Goal: Check status: Check status

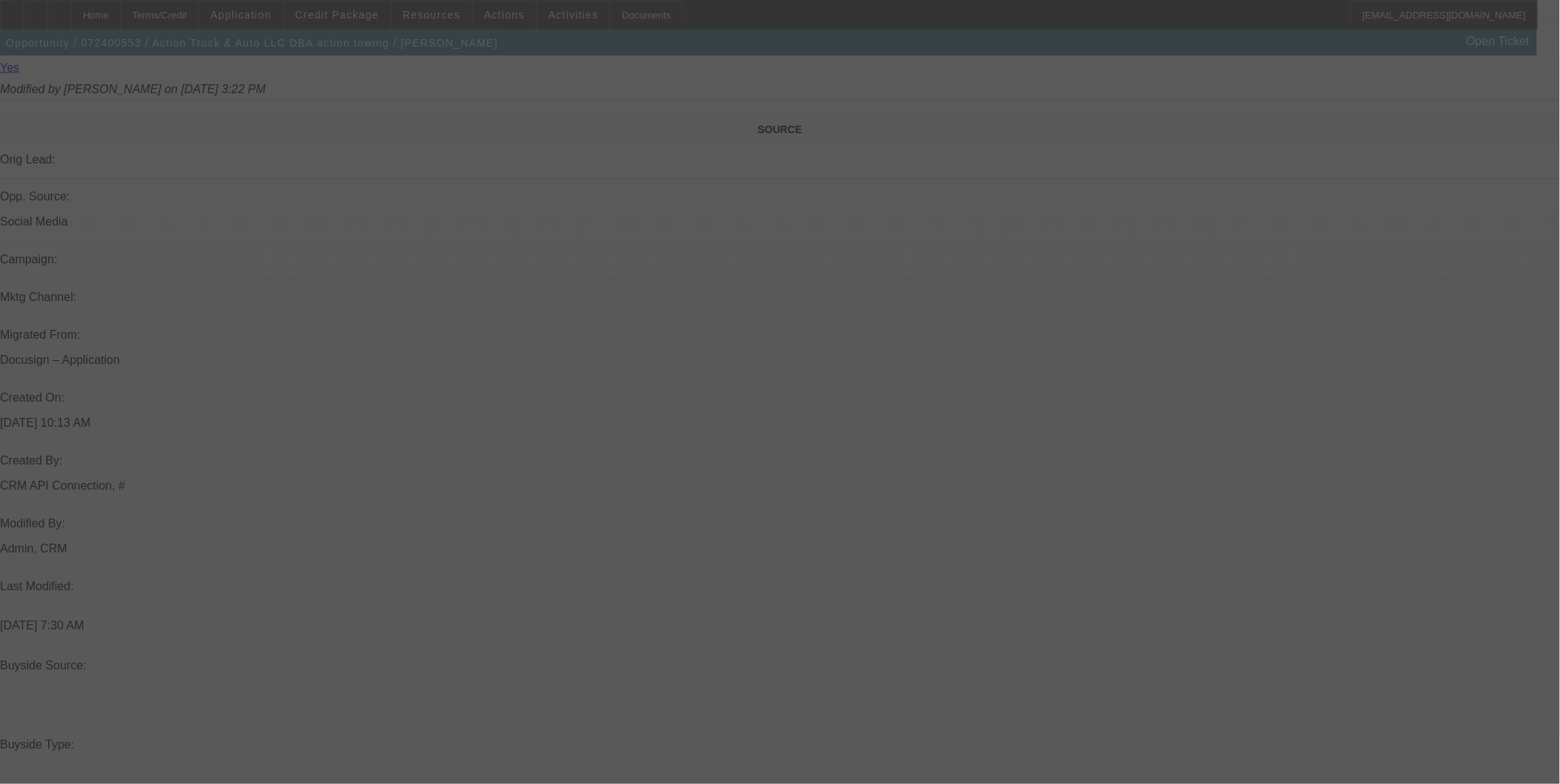
scroll to position [816, 0]
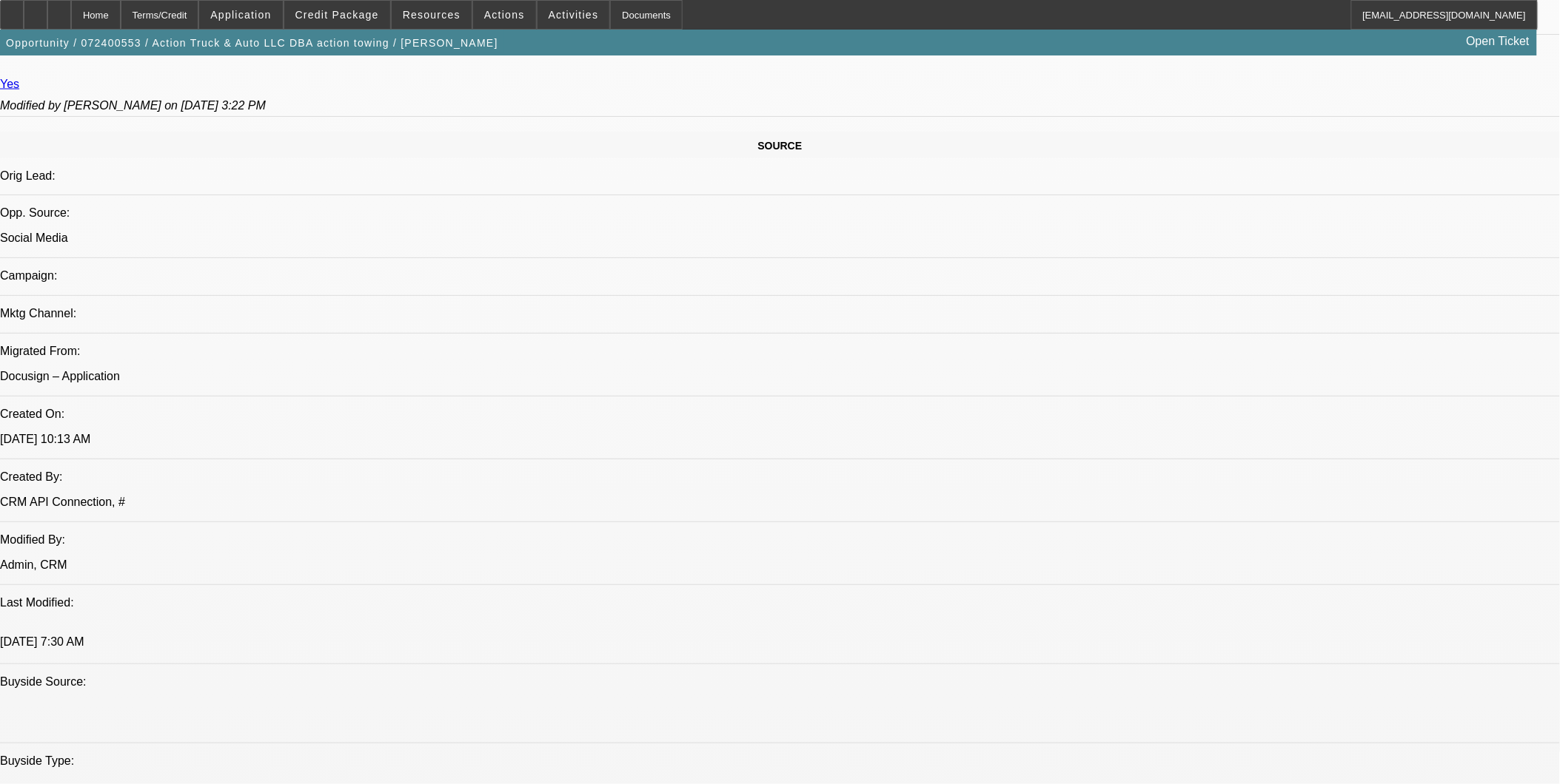
select select "0"
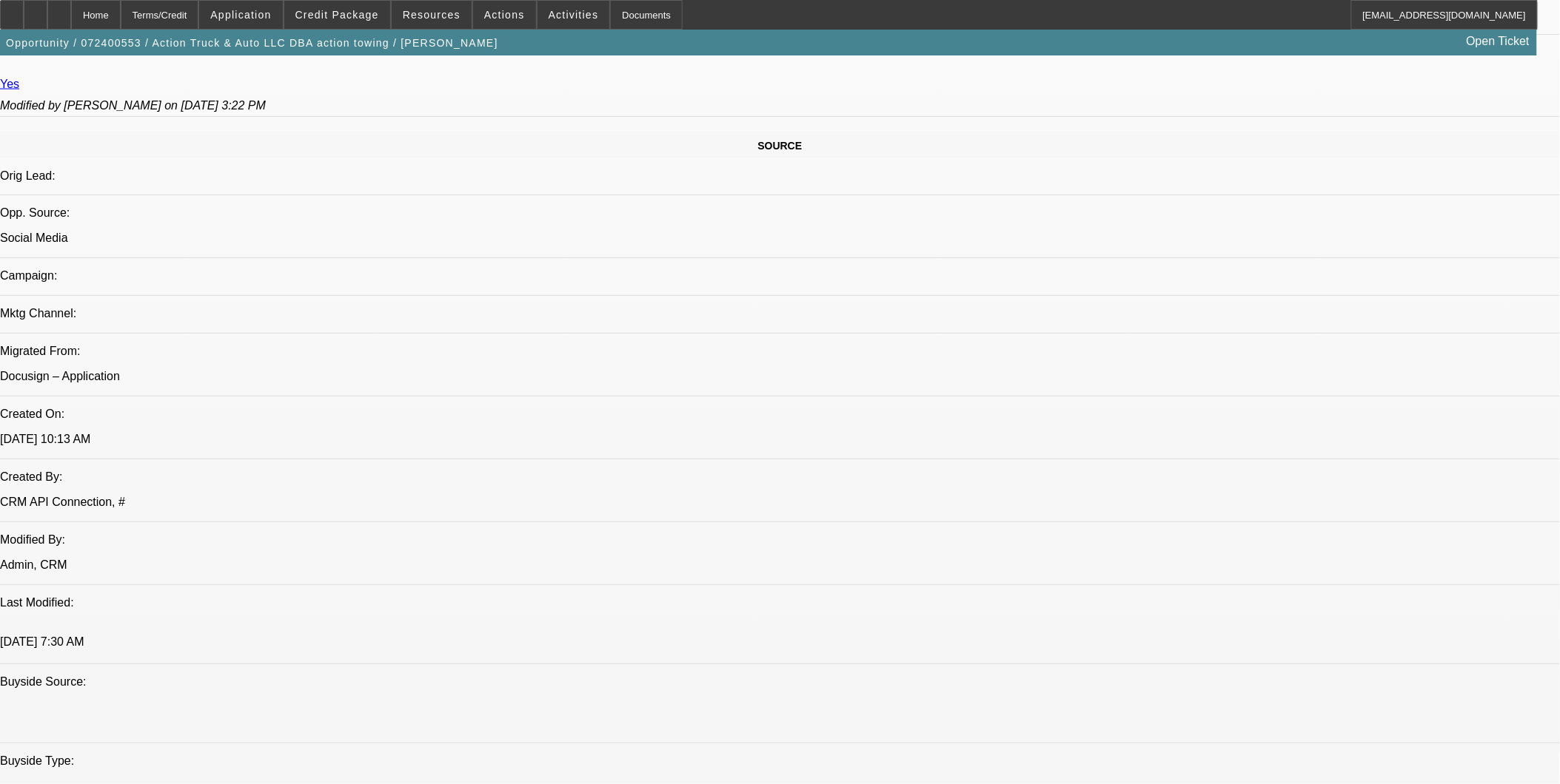
select select "0"
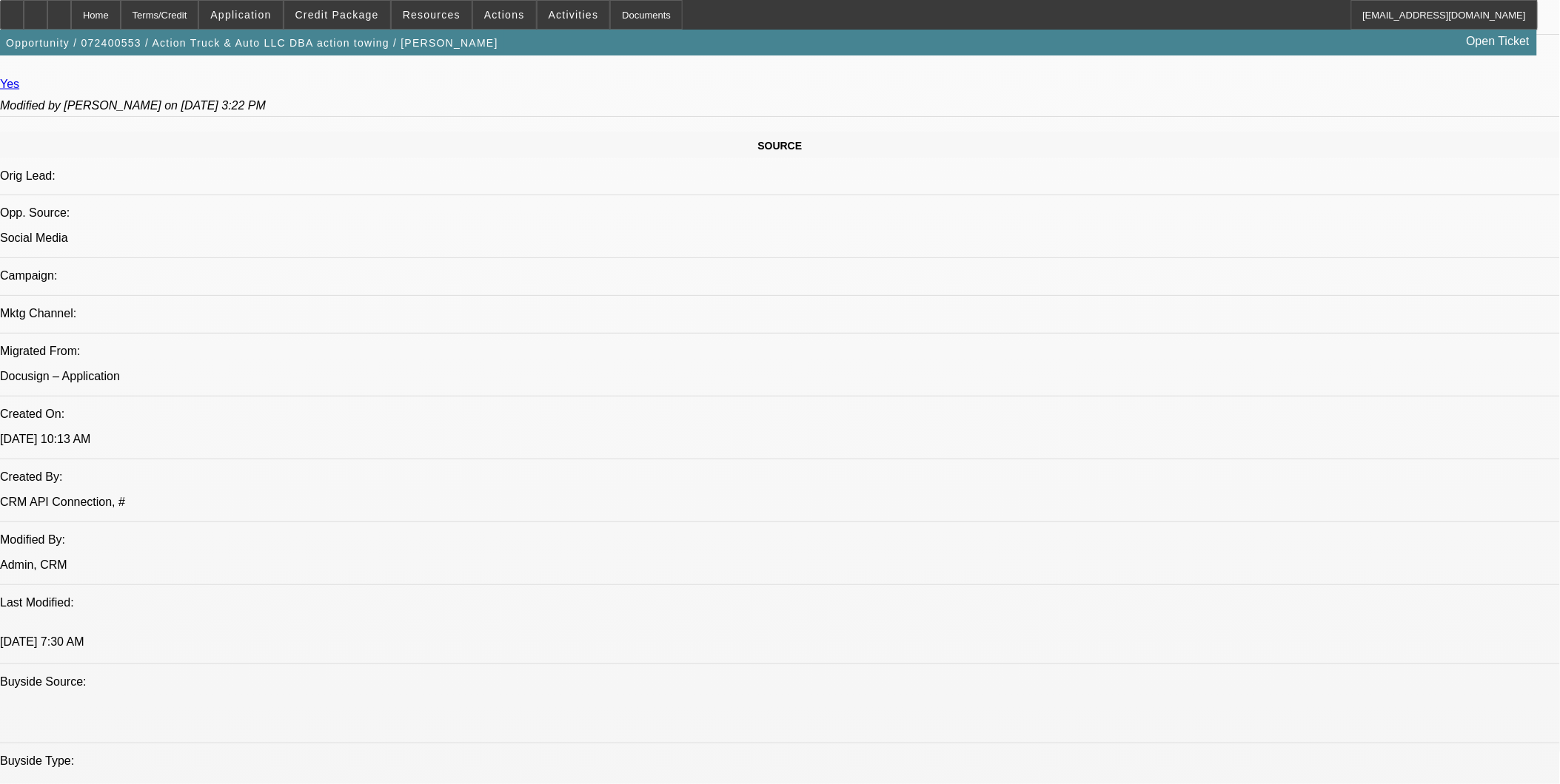
select select "0"
select select "1"
select select "6"
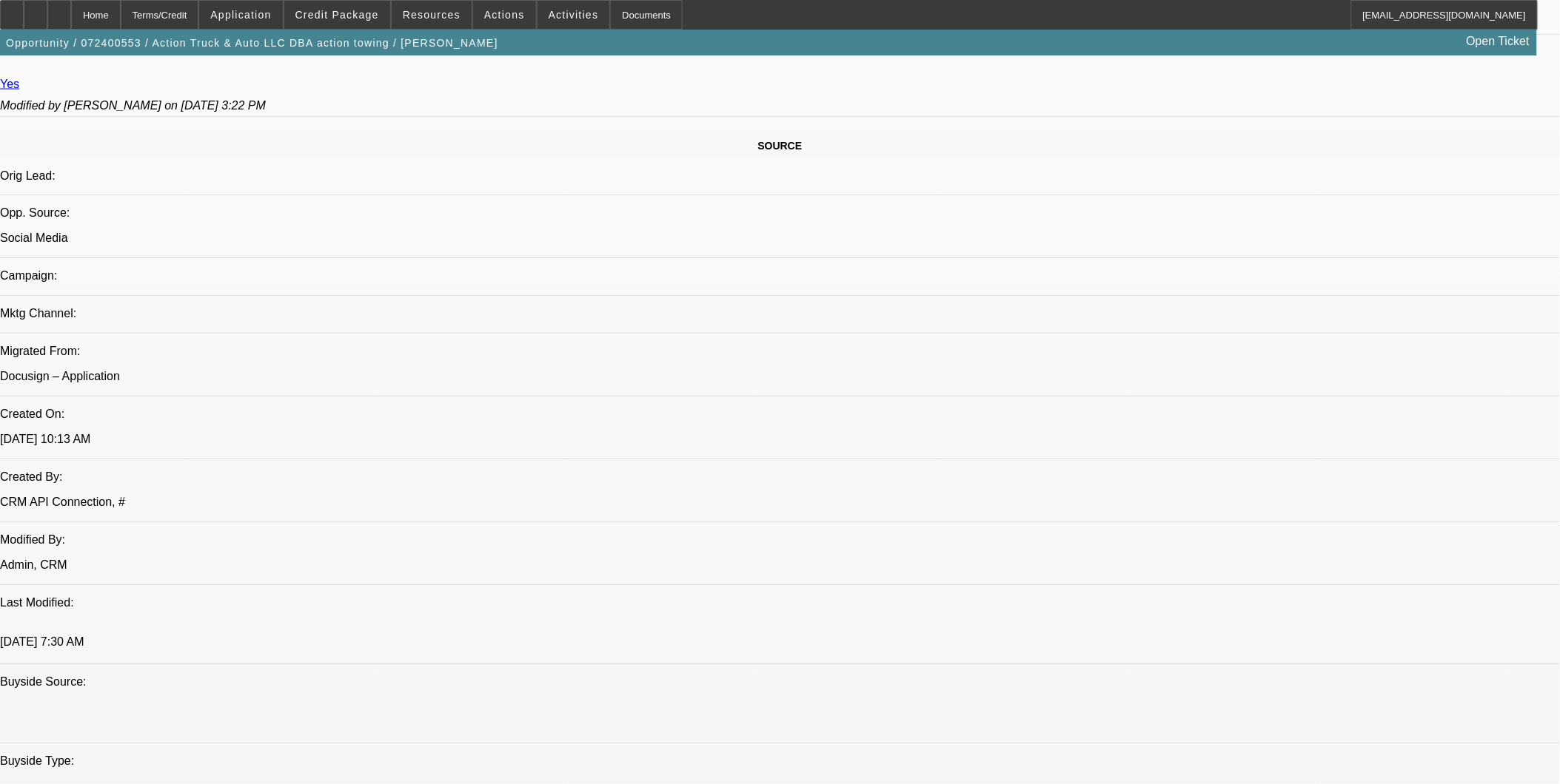
select select "1"
select select "2"
select select "6"
select select "1"
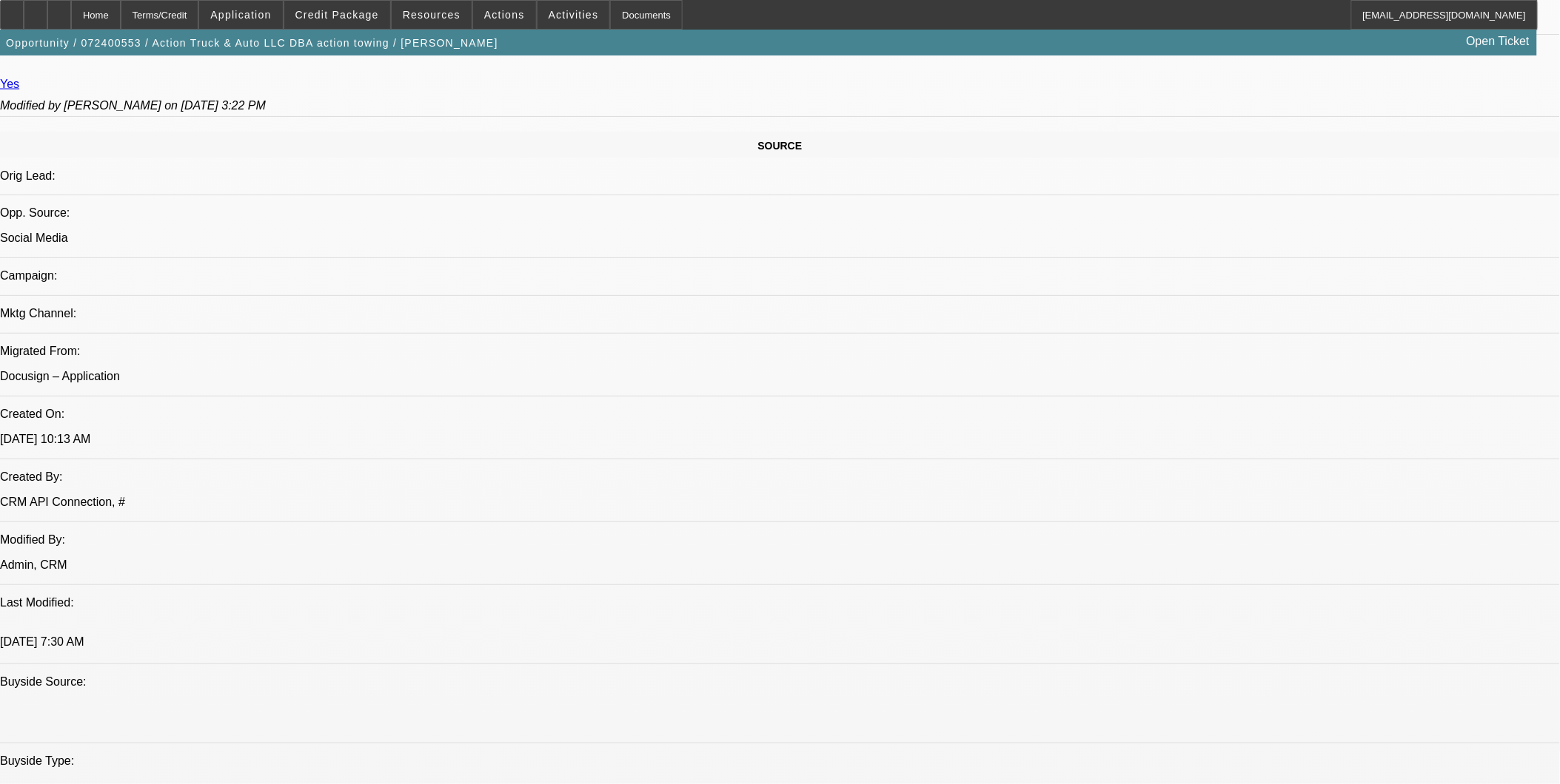
select select "6"
select select "1"
select select "6"
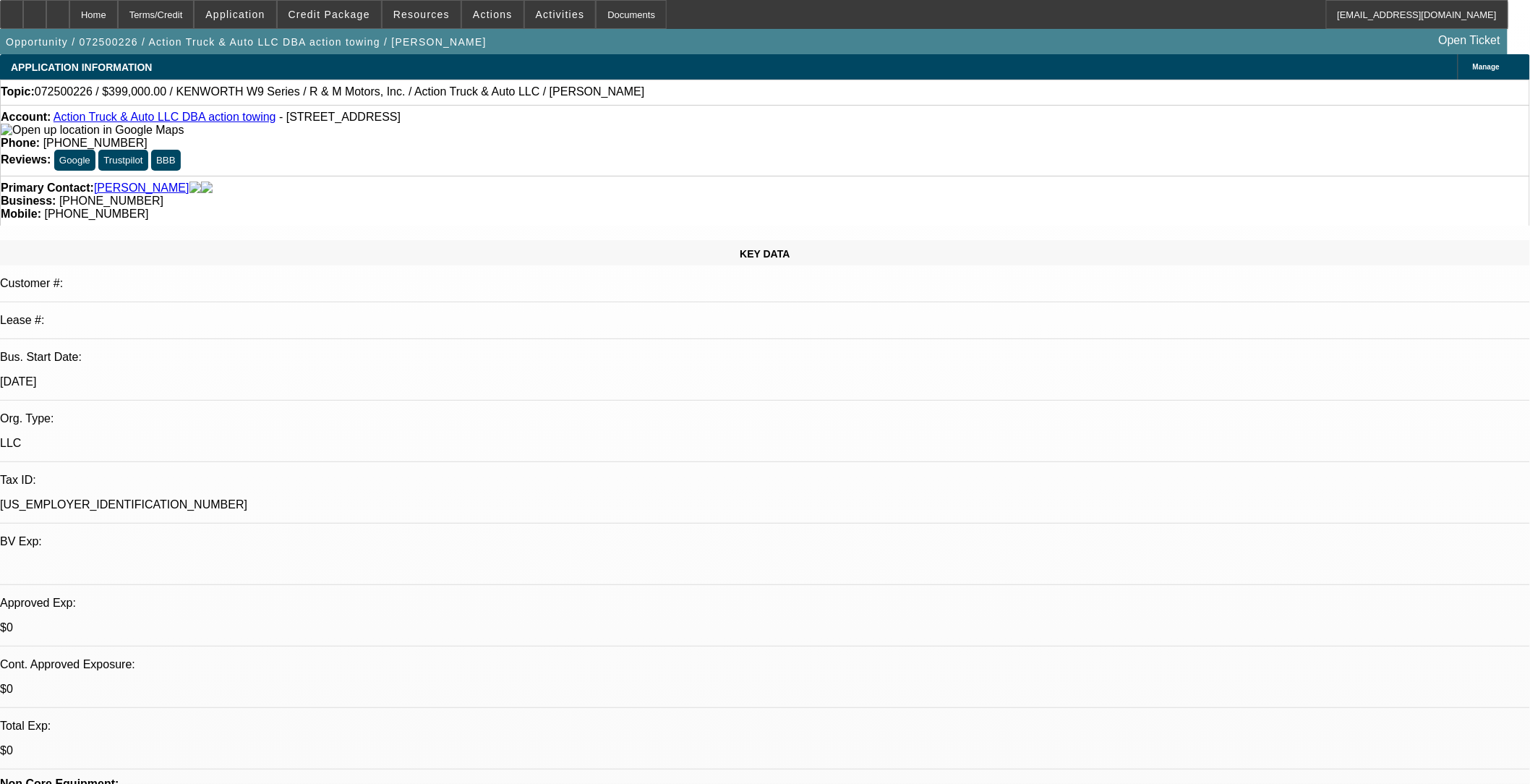
select select "0"
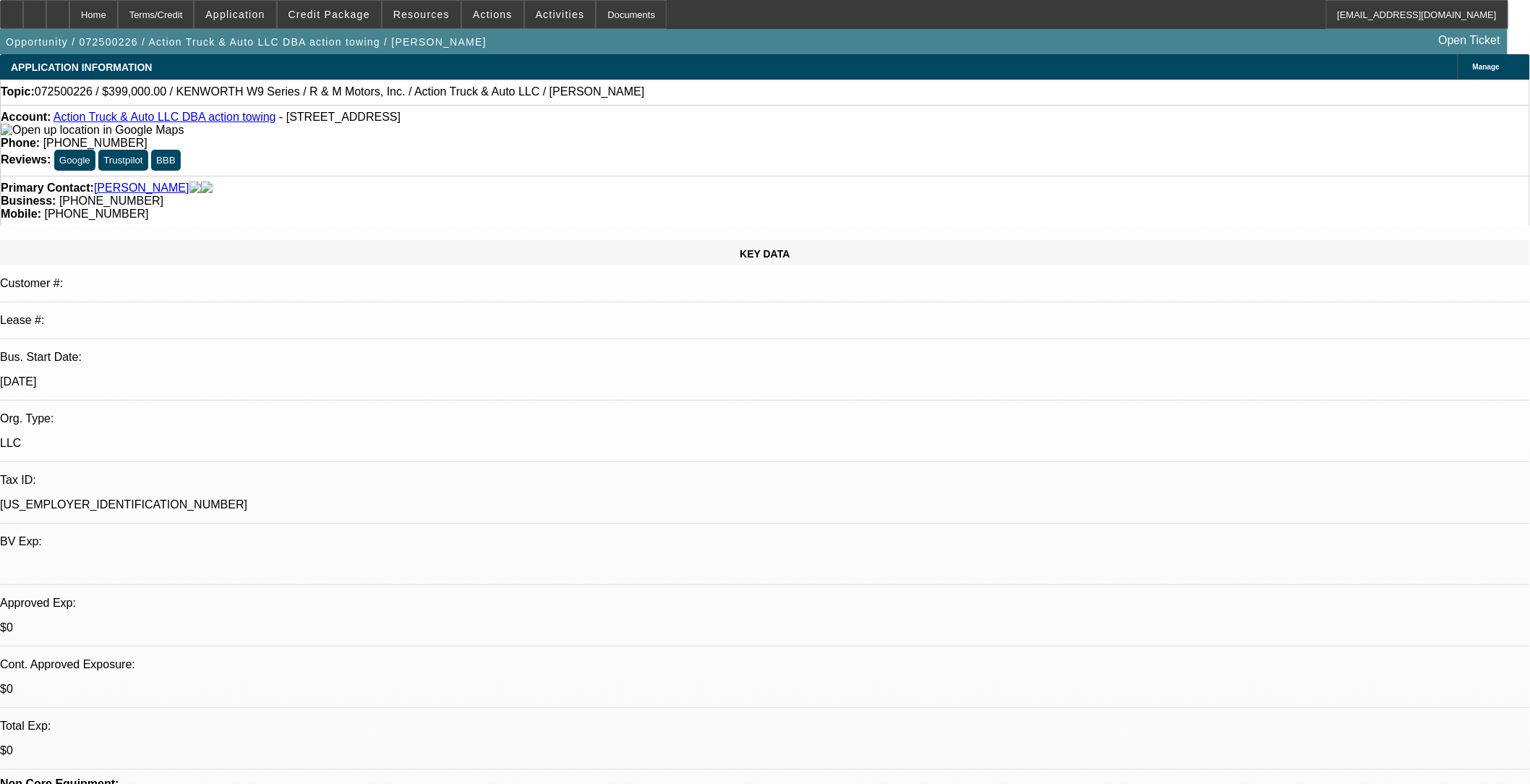
select select "0"
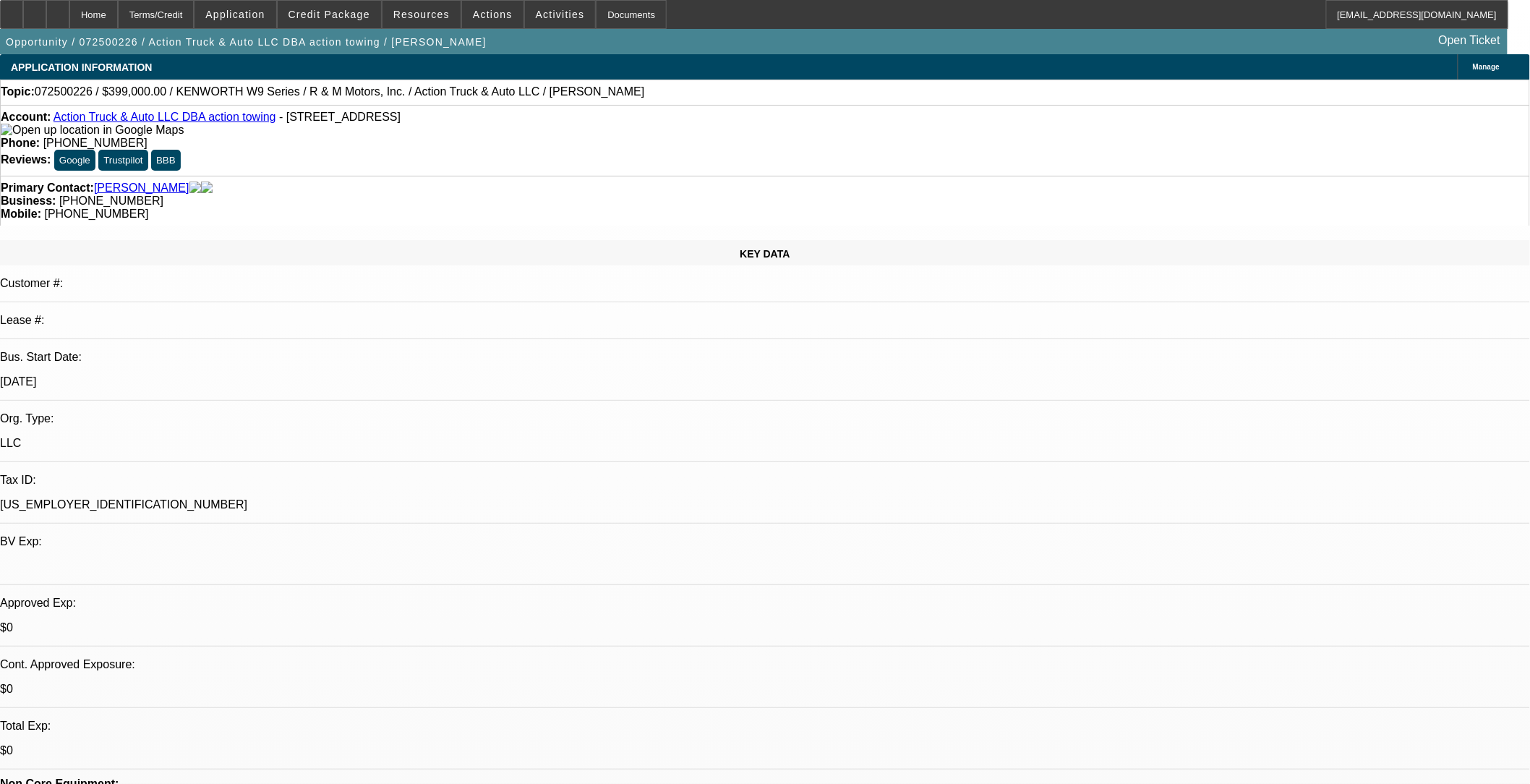
select select "0"
select select "1"
select select "6"
select select "1"
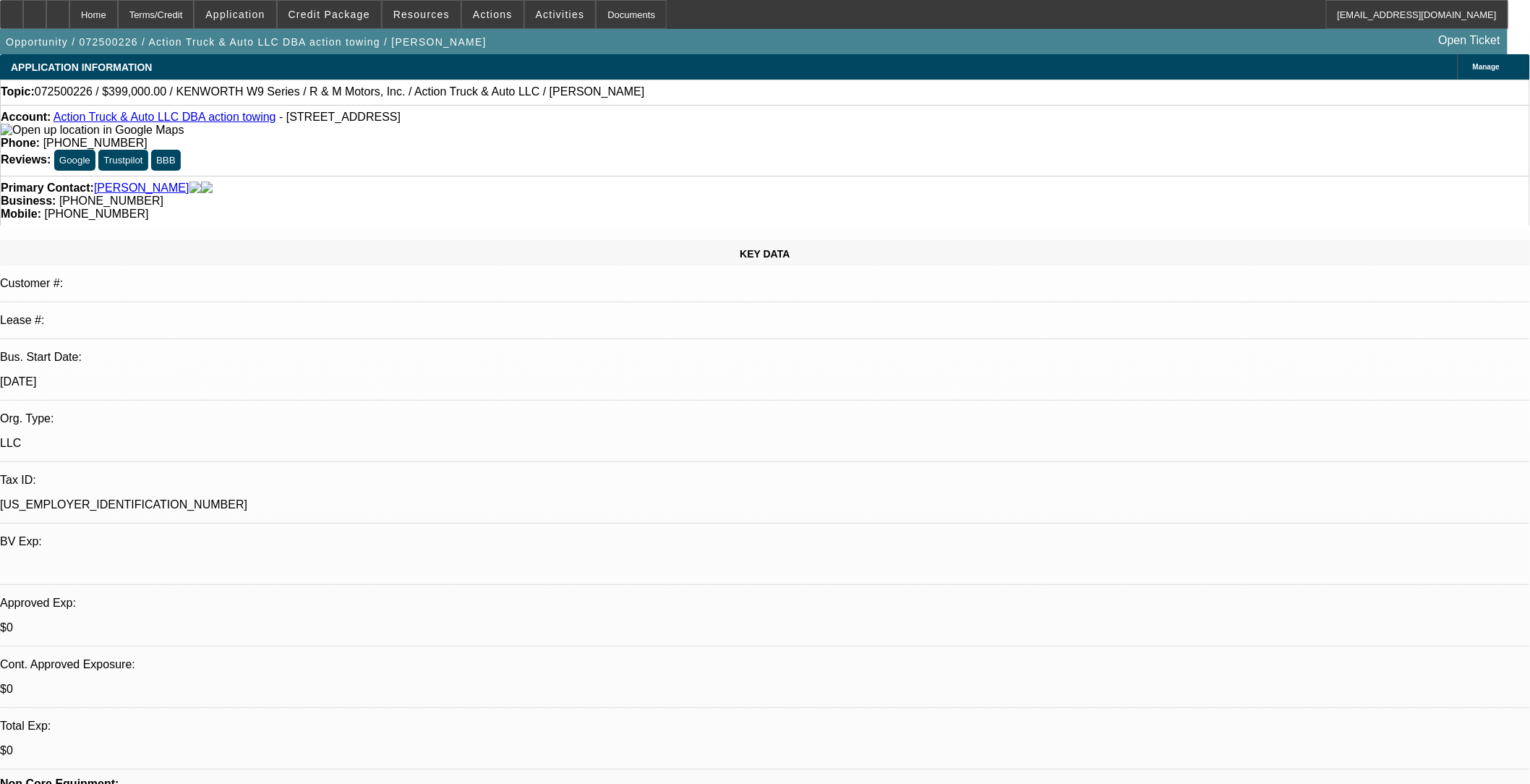
select select "1"
select select "6"
select select "1"
select select "6"
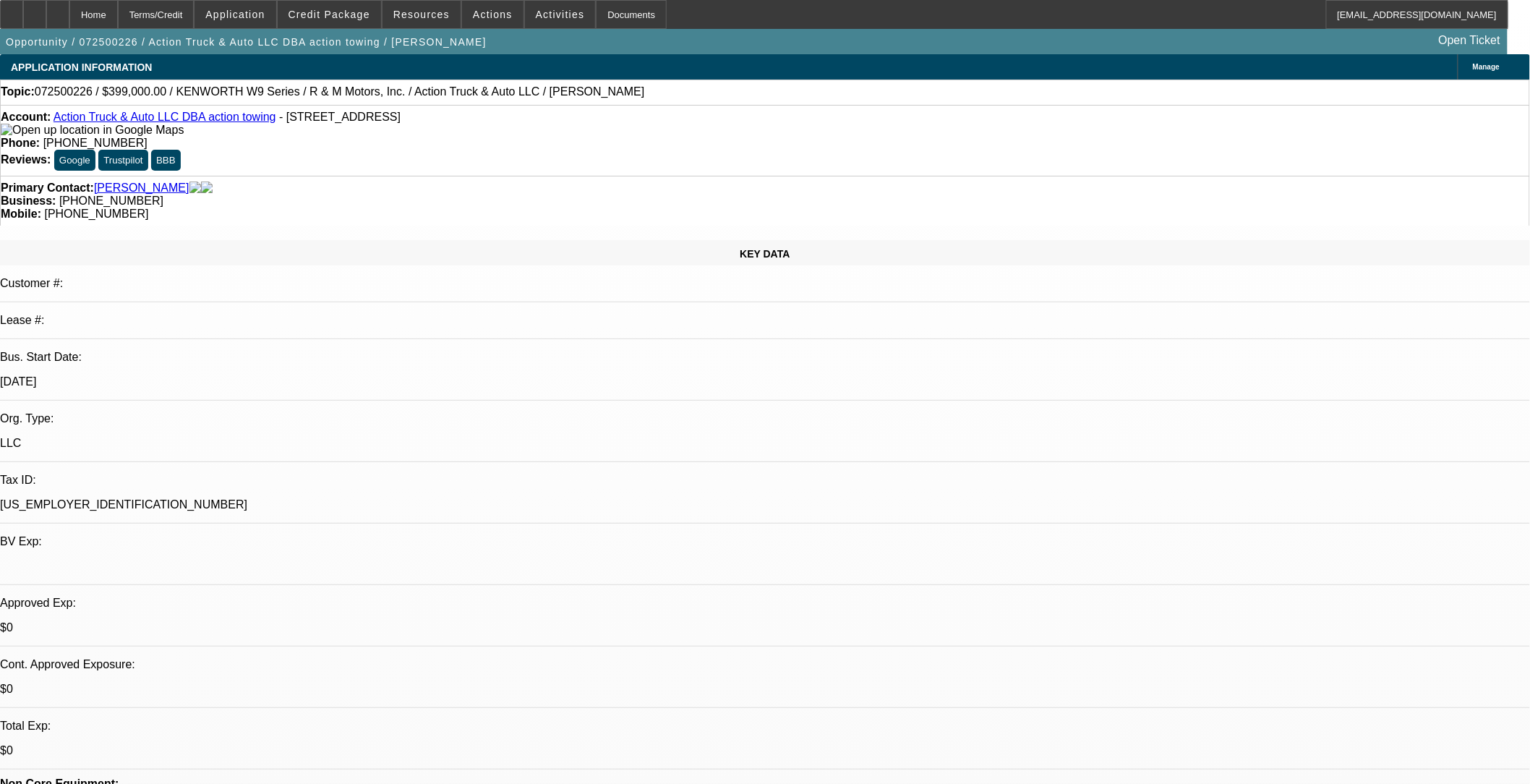
select select "1"
select select "6"
